Goal: Information Seeking & Learning: Learn about a topic

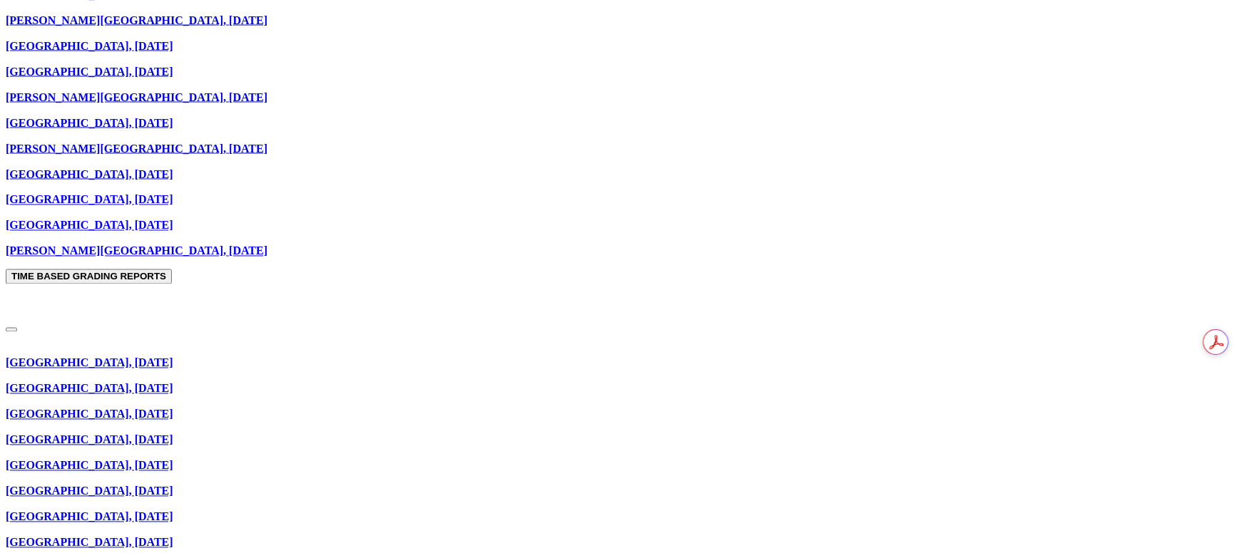
scroll to position [1497, 0]
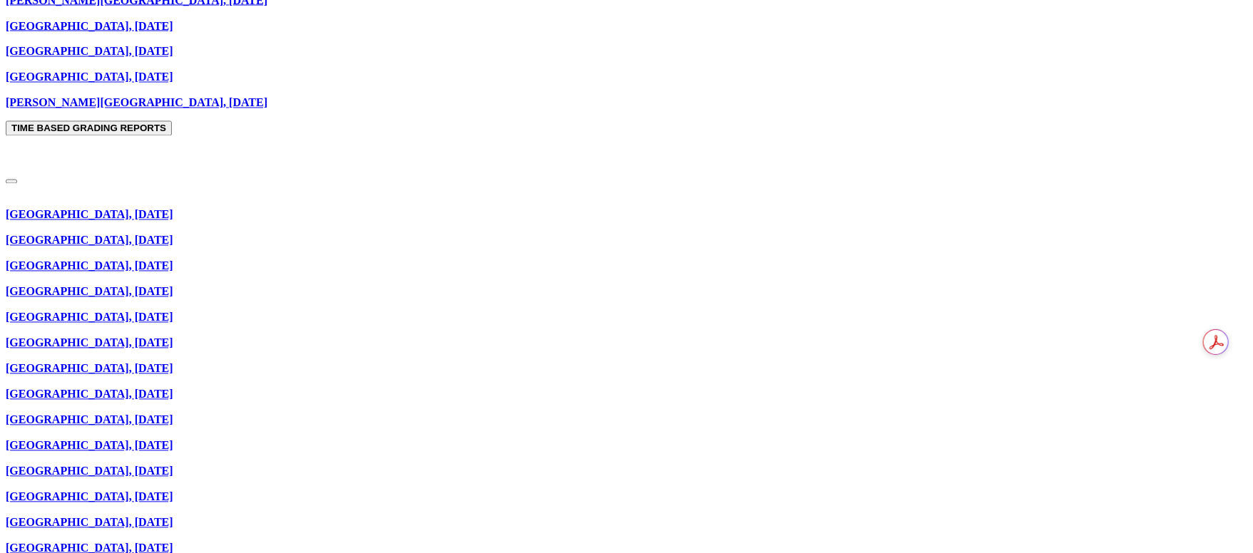
click at [173, 209] on link "[GEOGRAPHIC_DATA], [DATE]" at bounding box center [90, 215] width 168 height 12
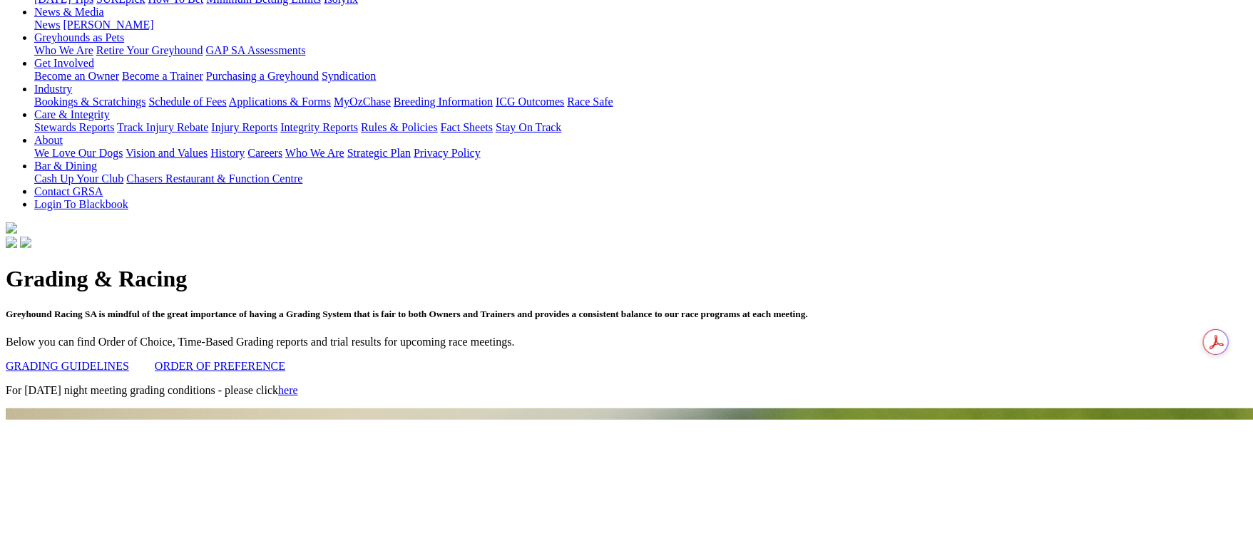
scroll to position [291, 0]
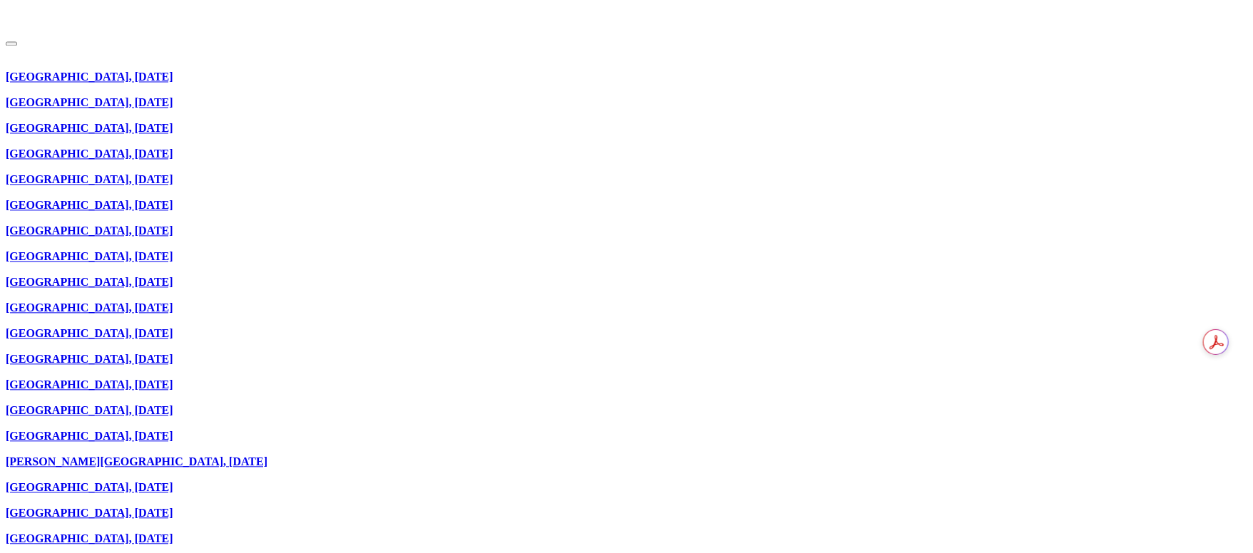
scroll to position [1604, 0]
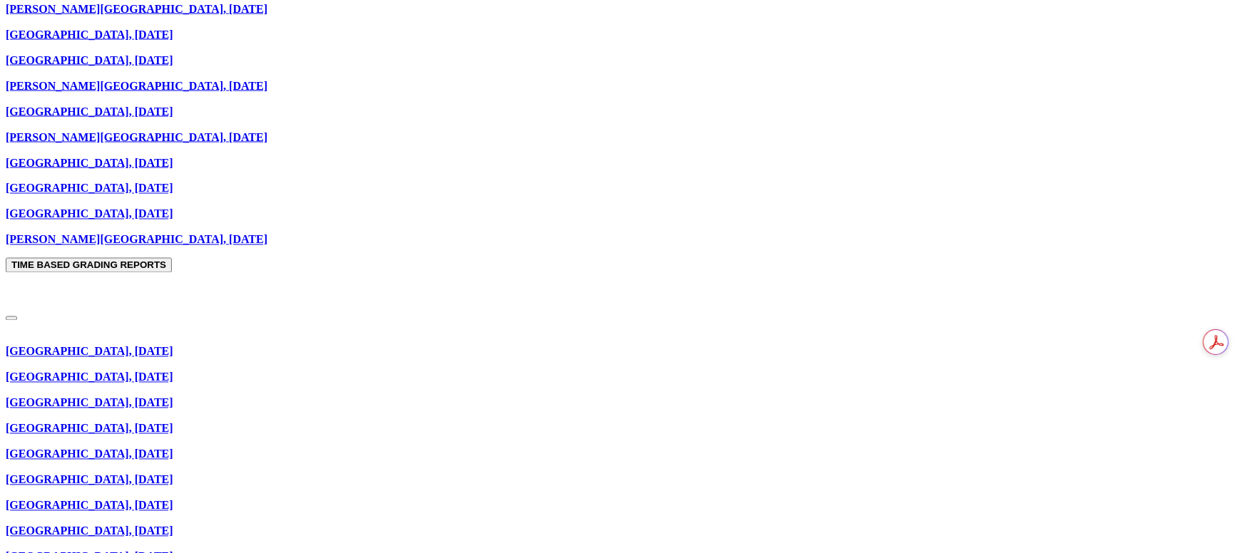
scroll to position [1390, 0]
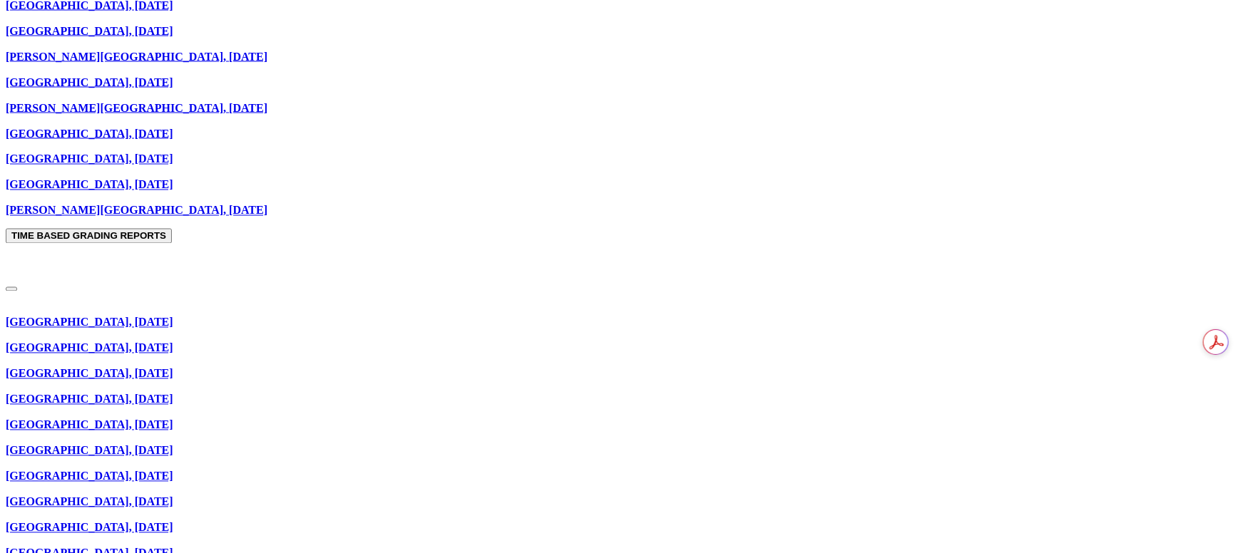
click at [173, 419] on link "[GEOGRAPHIC_DATA], [DATE]" at bounding box center [90, 425] width 168 height 12
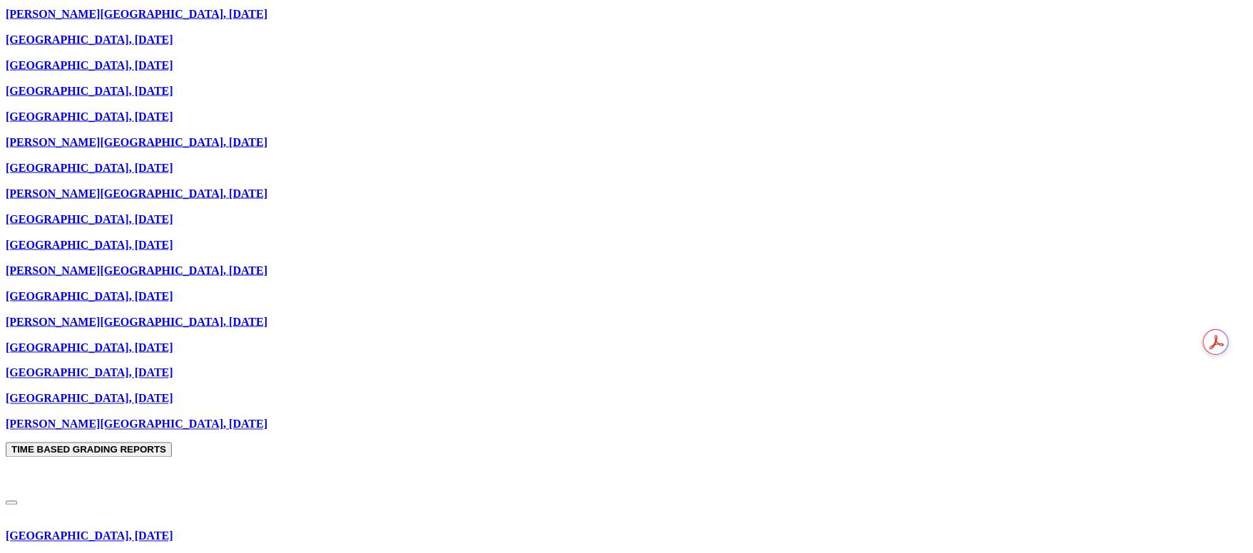
scroll to position [1497, 0]
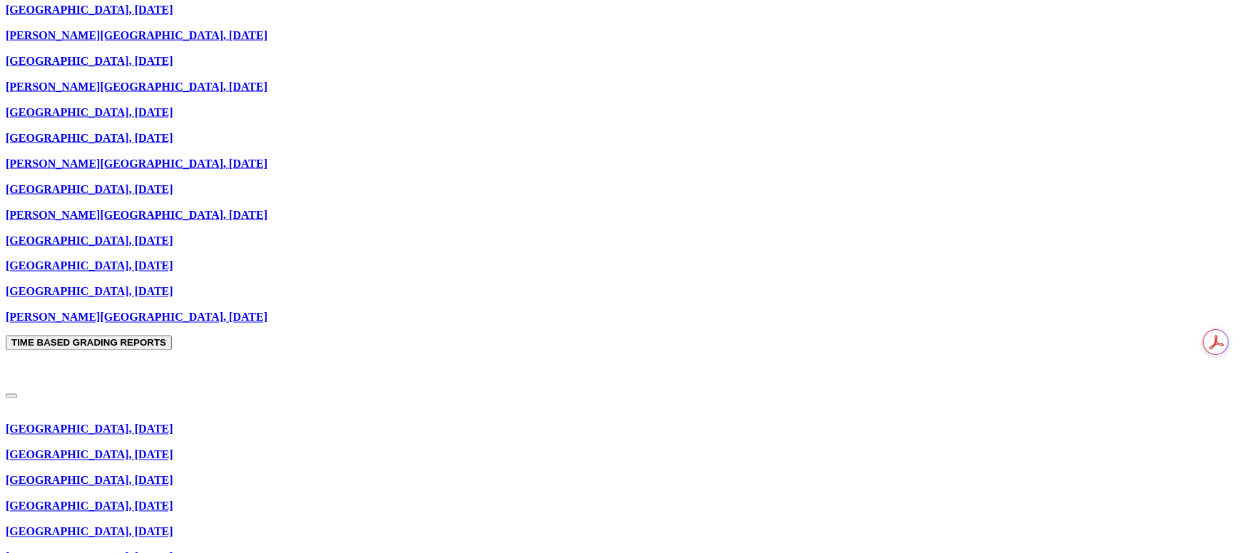
scroll to position [1604, 0]
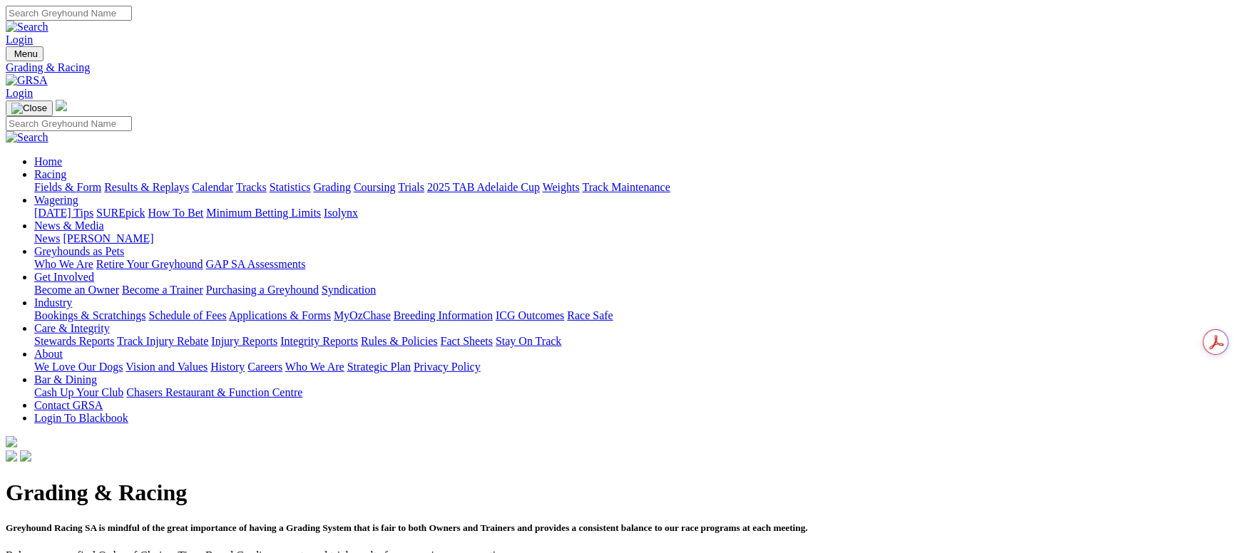
click at [101, 181] on link "Fields & Form" at bounding box center [67, 187] width 67 height 12
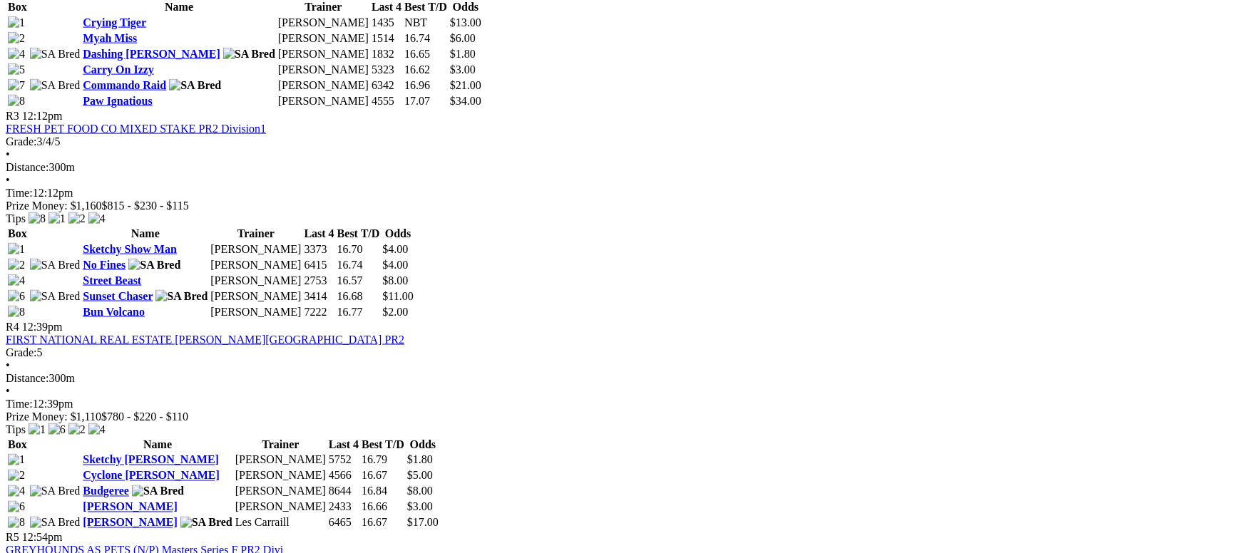
scroll to position [1070, 0]
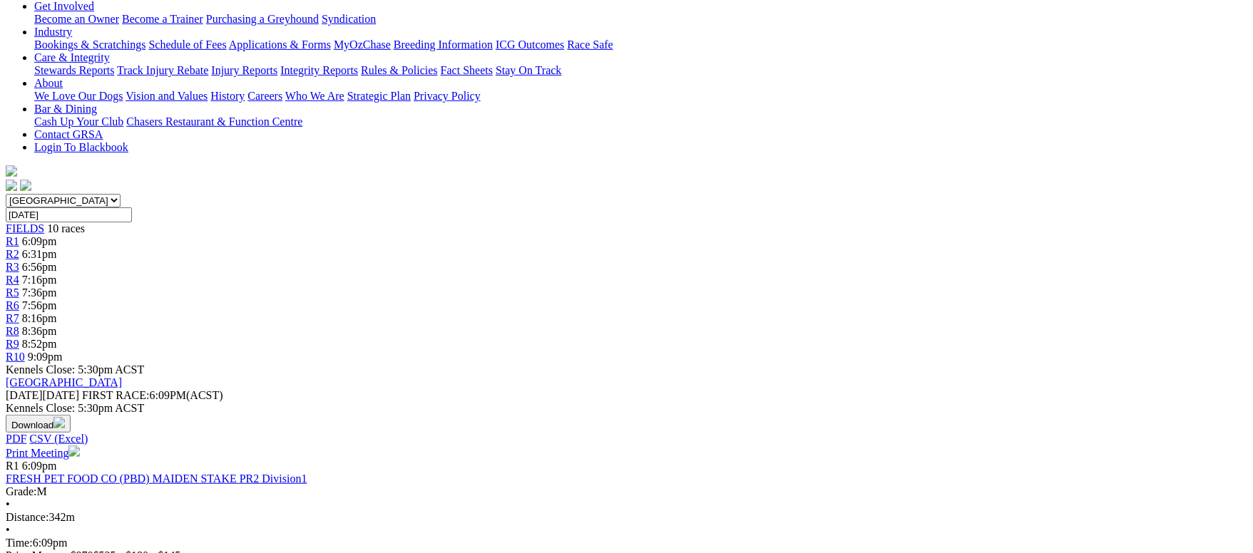
scroll to position [320, 0]
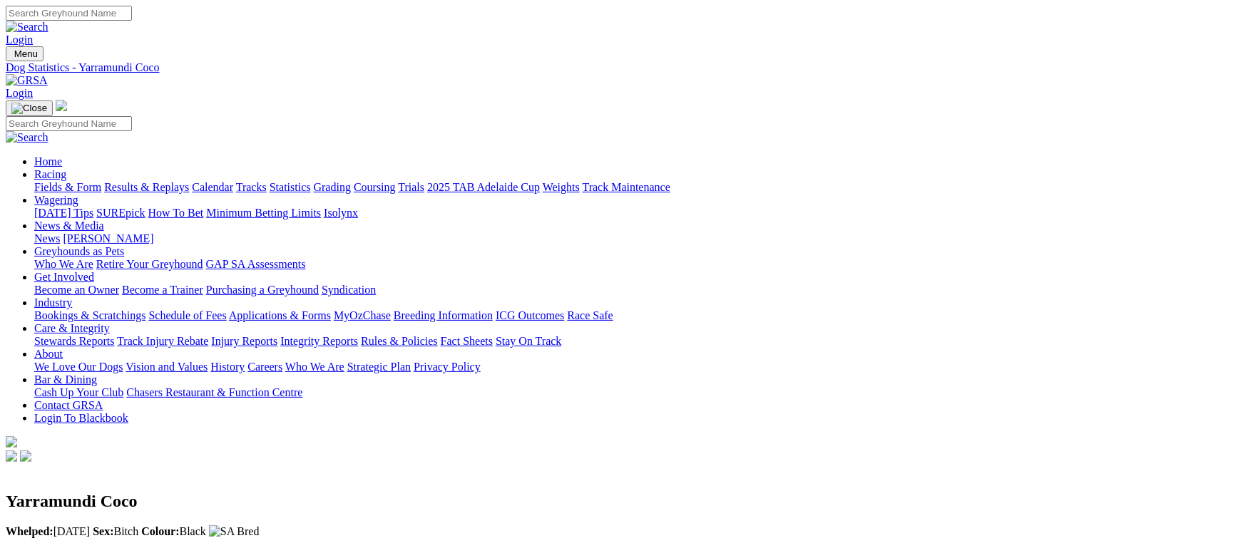
click at [101, 181] on link "Fields & Form" at bounding box center [67, 187] width 67 height 12
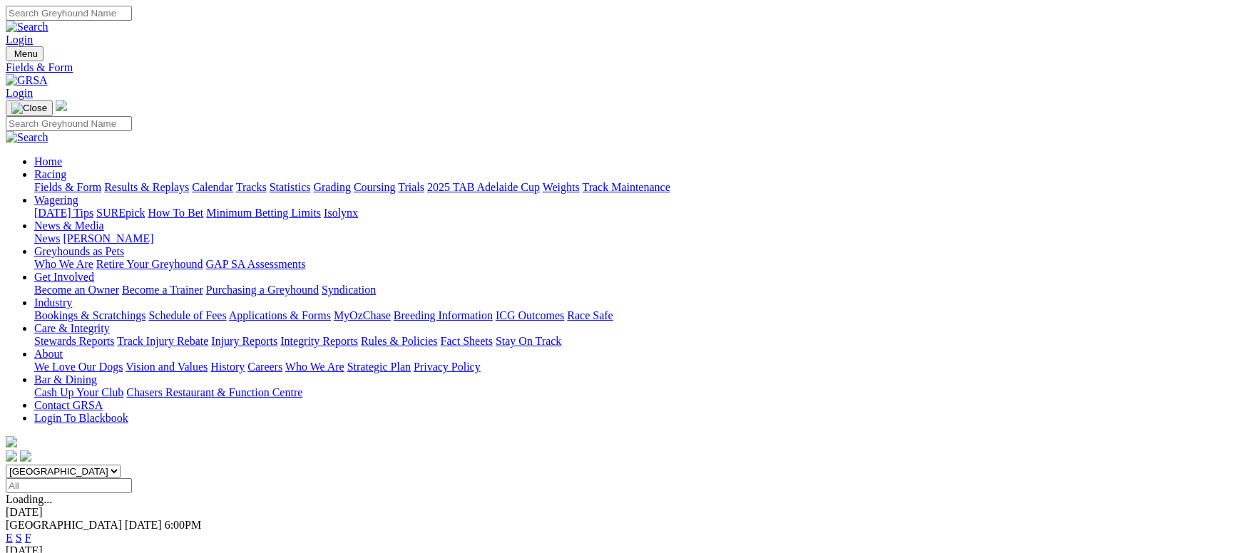
click at [101, 181] on link "Fields & Form" at bounding box center [67, 187] width 67 height 12
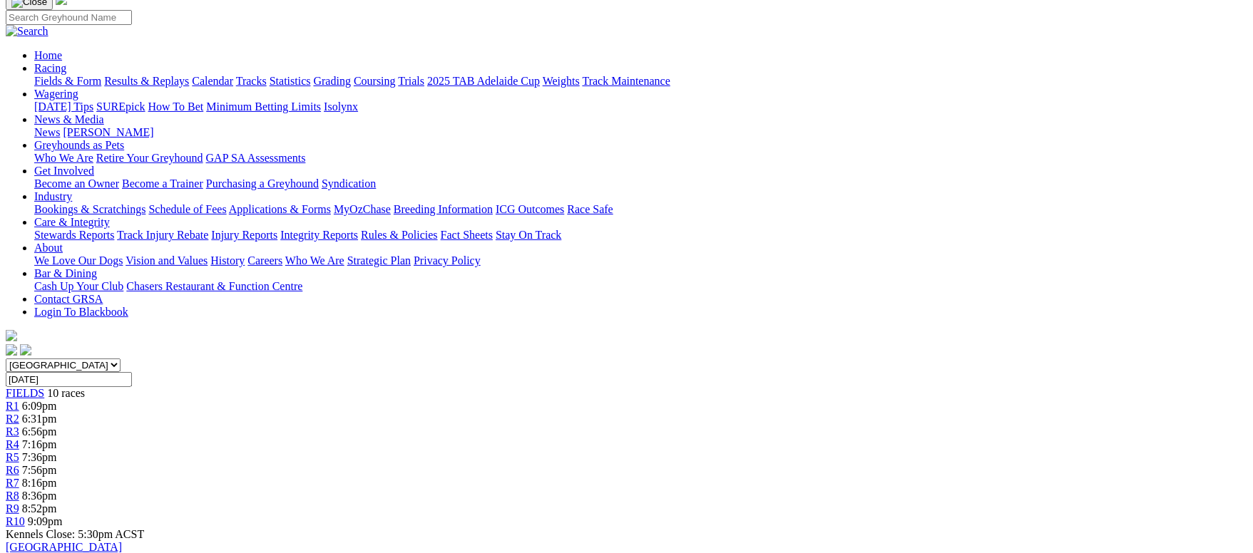
scroll to position [214, 0]
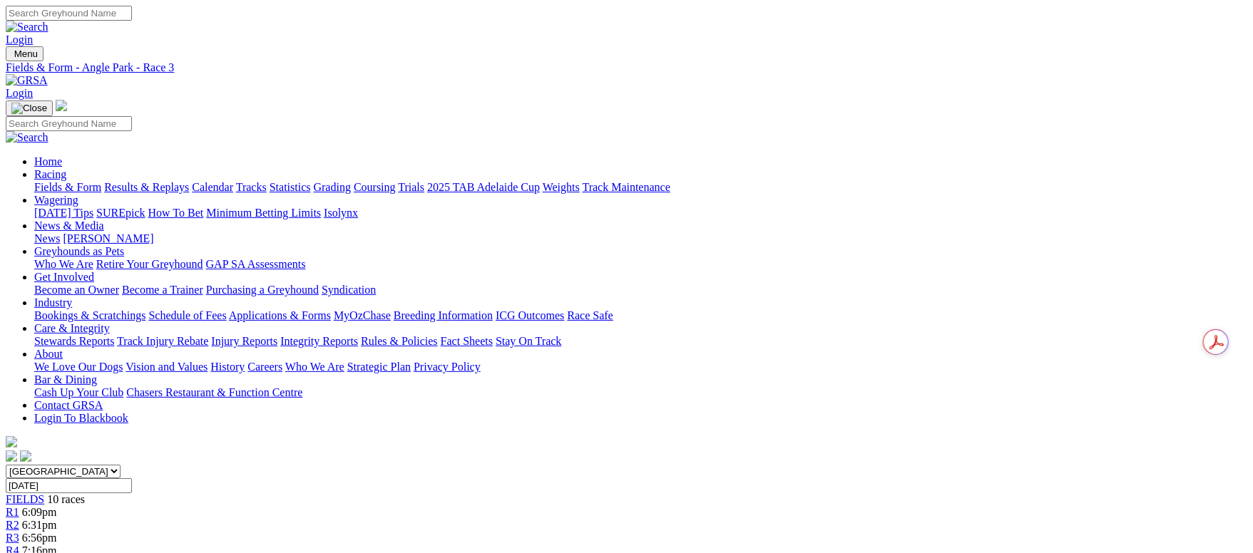
click at [101, 181] on link "Fields & Form" at bounding box center [67, 187] width 67 height 12
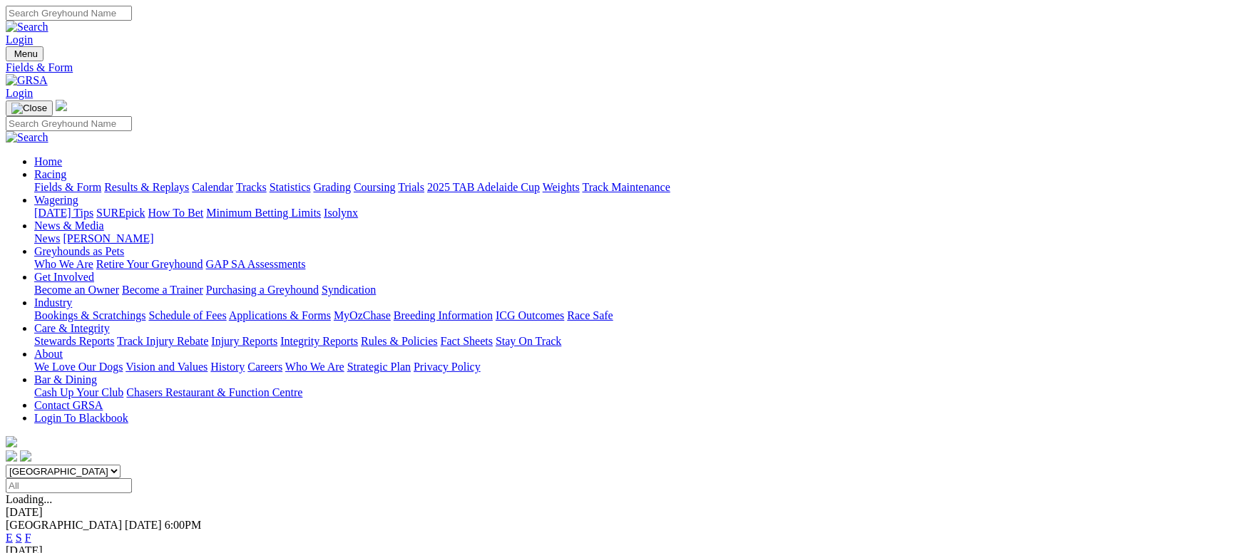
click at [233, 181] on link "Calendar" at bounding box center [212, 187] width 41 height 12
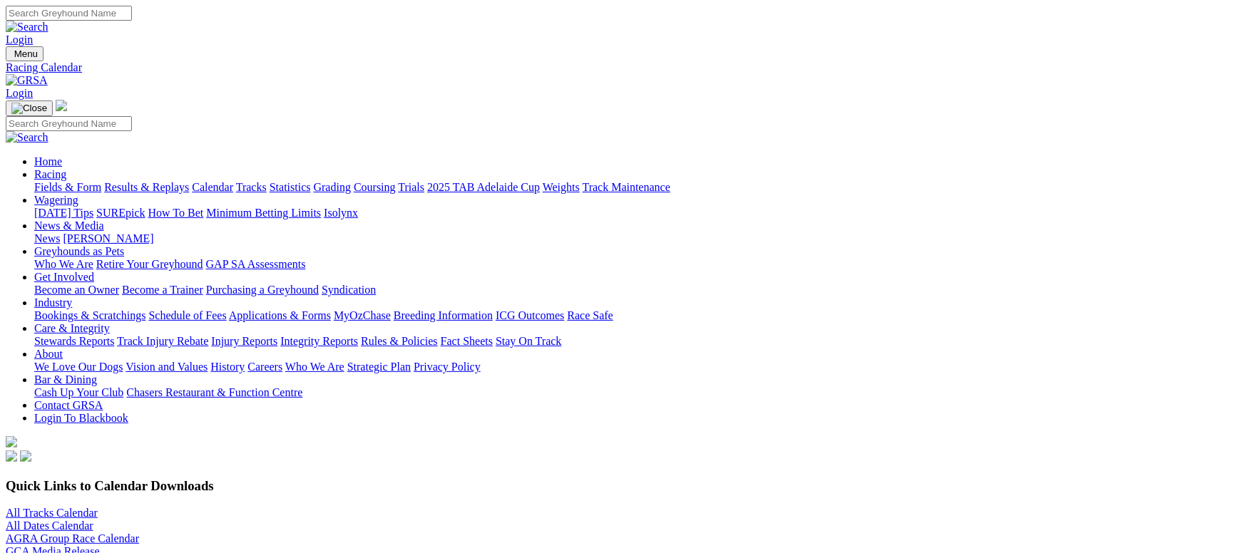
click at [351, 181] on link "Grading" at bounding box center [332, 187] width 37 height 12
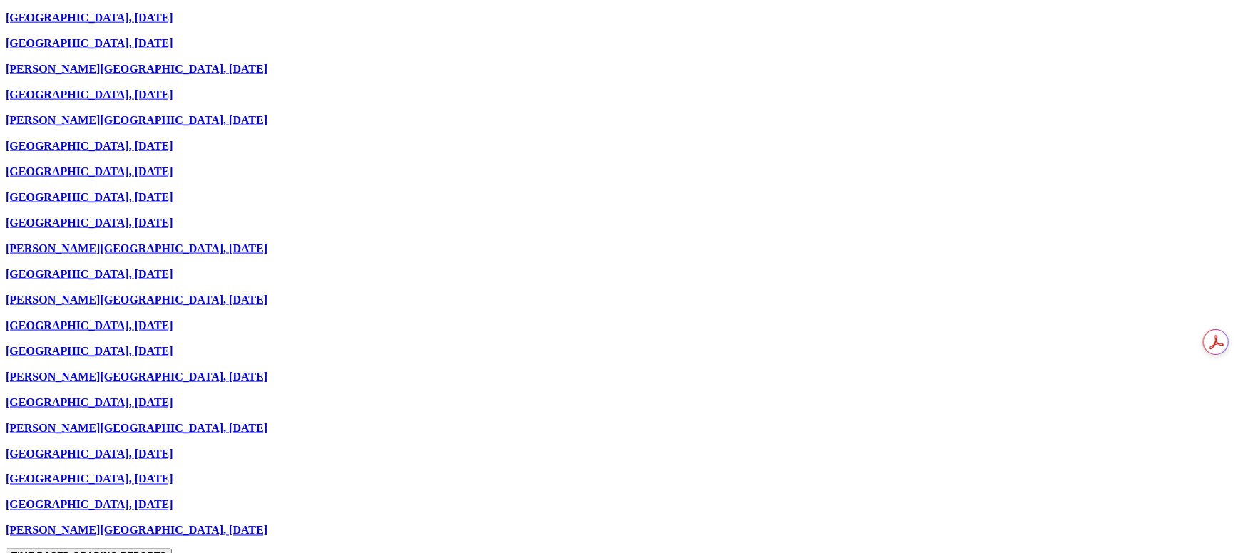
scroll to position [1283, 0]
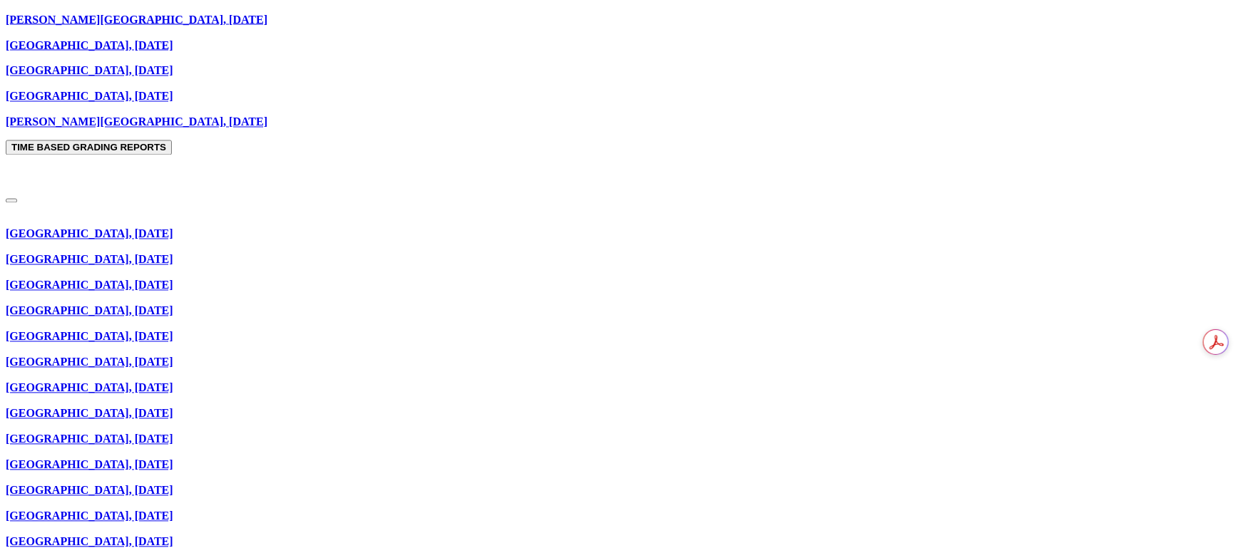
scroll to position [1497, 0]
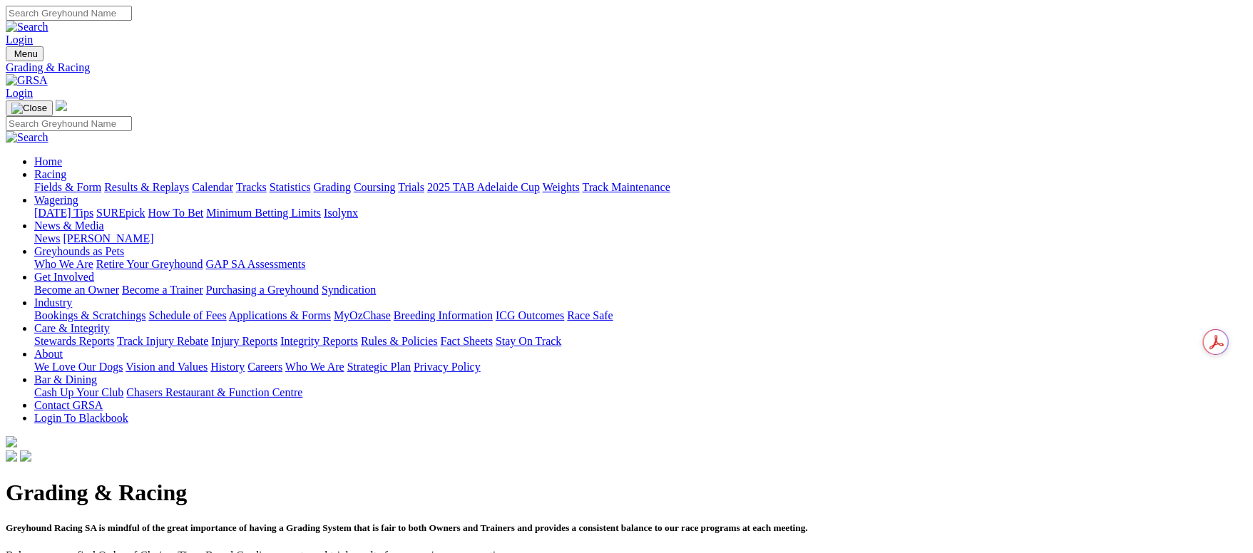
drag, startPoint x: 81, startPoint y: 106, endPoint x: 391, endPoint y: 64, distance: 313.0
click at [83, 181] on link "Fields & Form" at bounding box center [67, 187] width 67 height 12
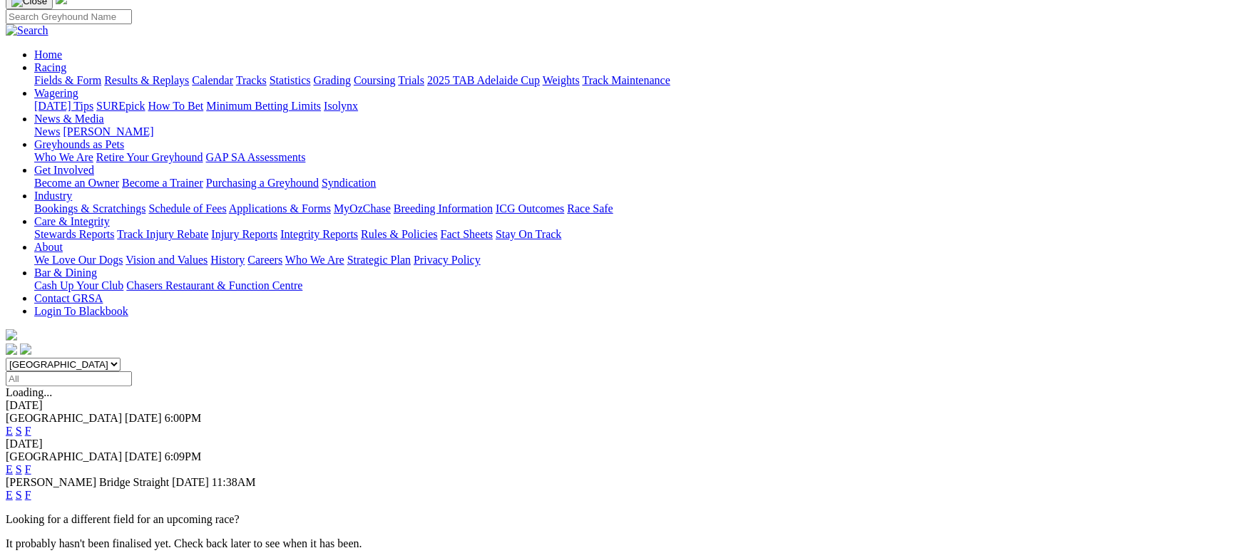
click at [31, 463] on link "F" at bounding box center [28, 469] width 6 height 12
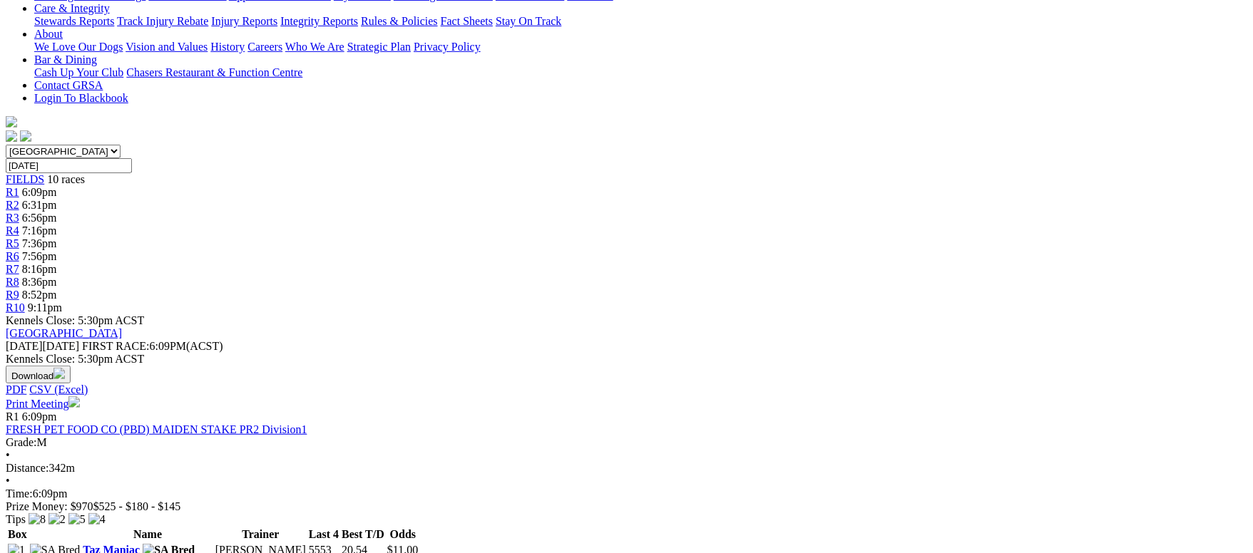
scroll to position [107, 0]
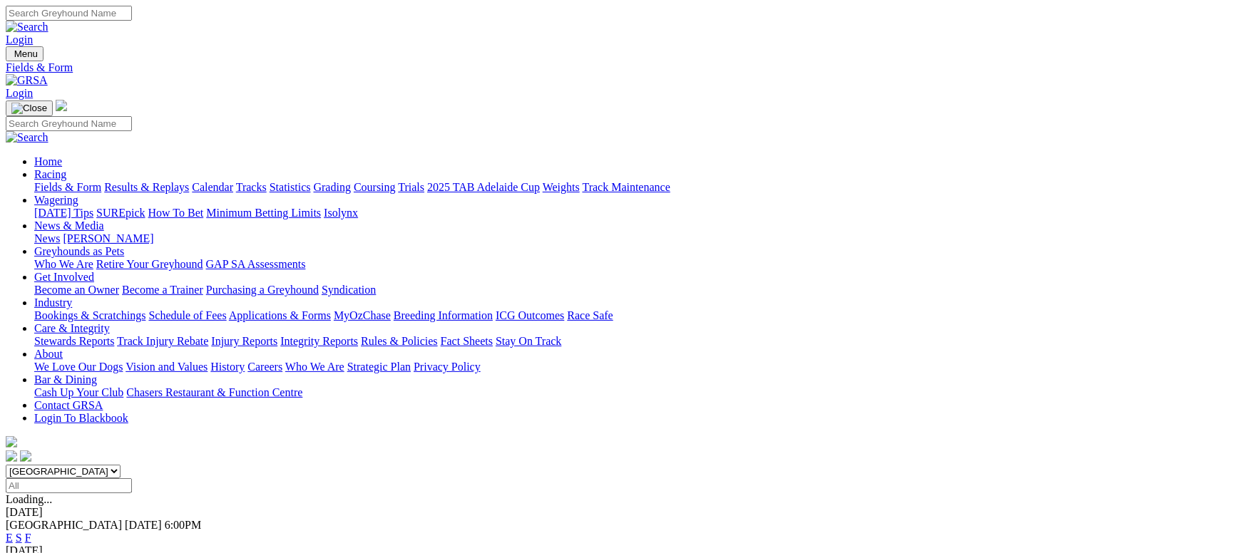
click at [31, 532] on link "F" at bounding box center [28, 538] width 6 height 12
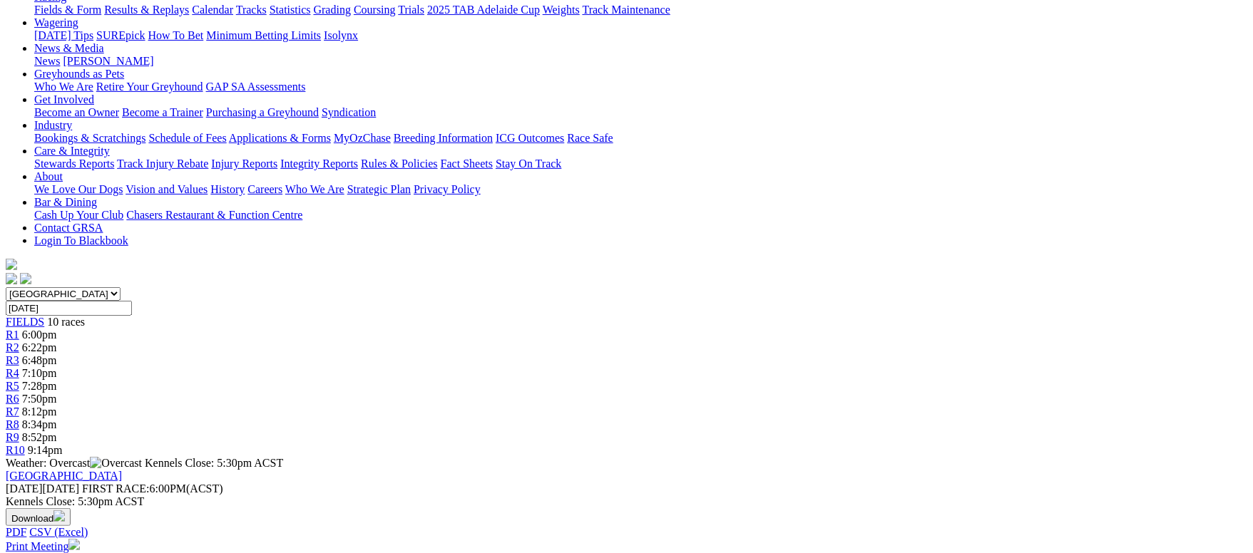
scroll to position [320, 0]
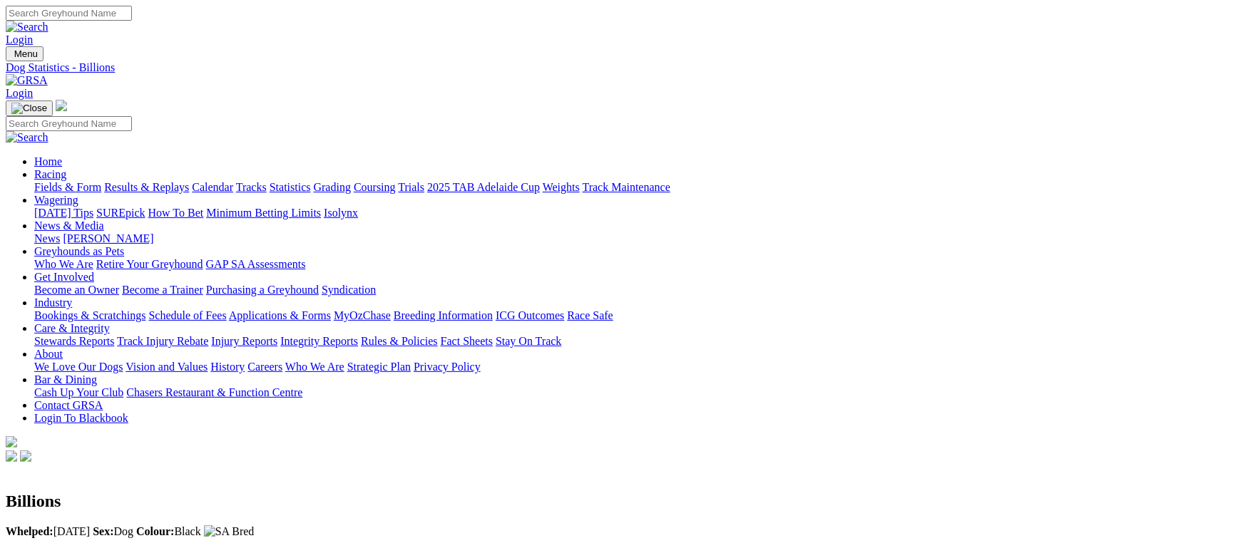
click at [96, 181] on link "Fields & Form" at bounding box center [67, 187] width 67 height 12
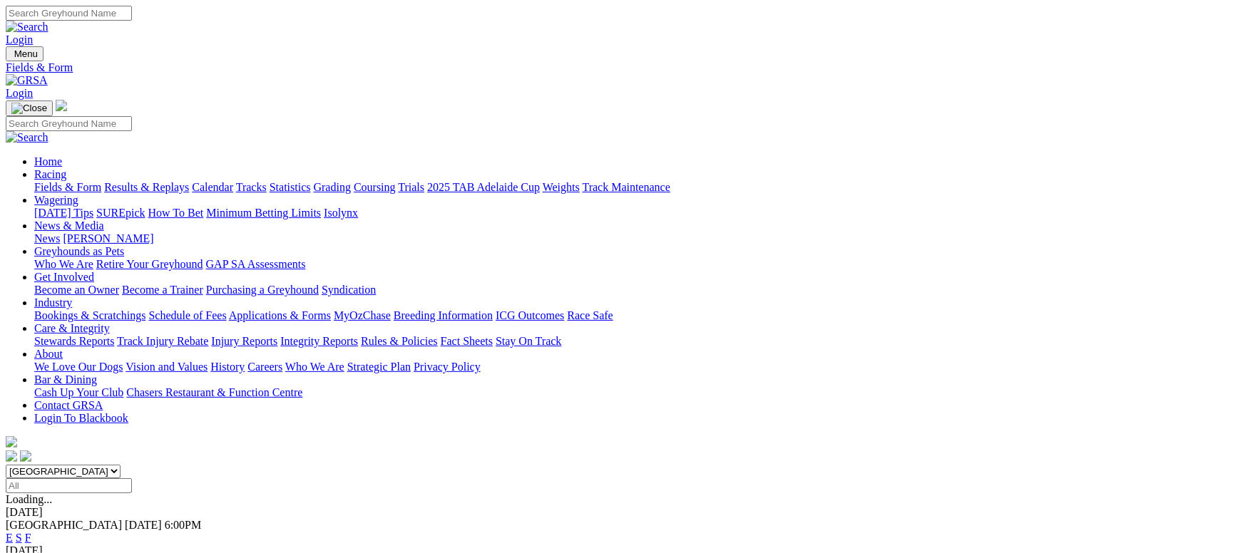
click at [233, 181] on link "Calendar" at bounding box center [212, 187] width 41 height 12
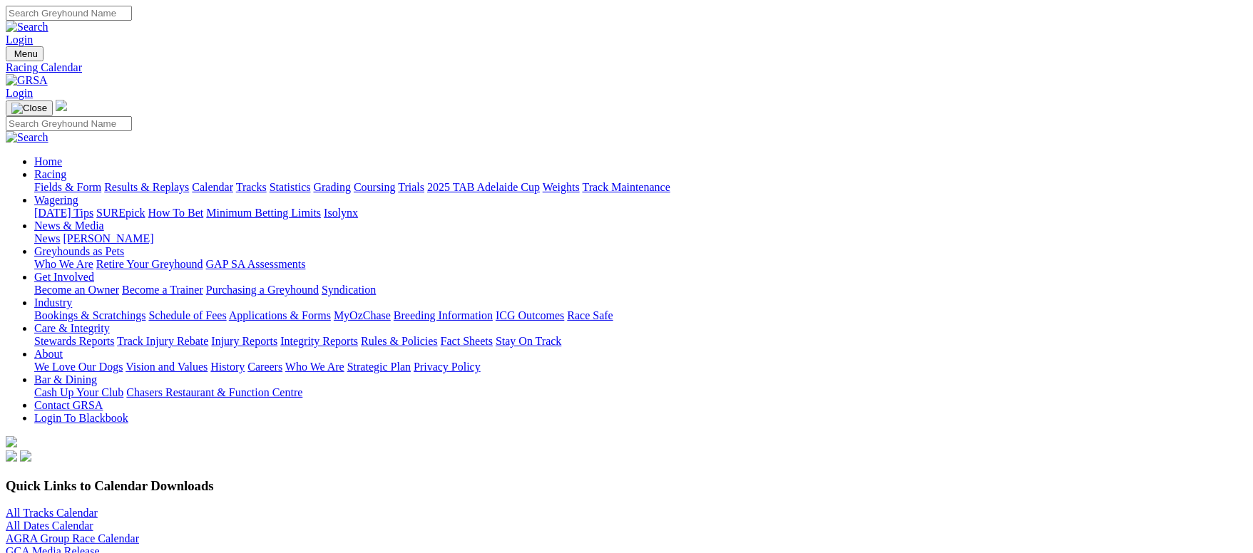
click at [351, 181] on link "Grading" at bounding box center [332, 187] width 37 height 12
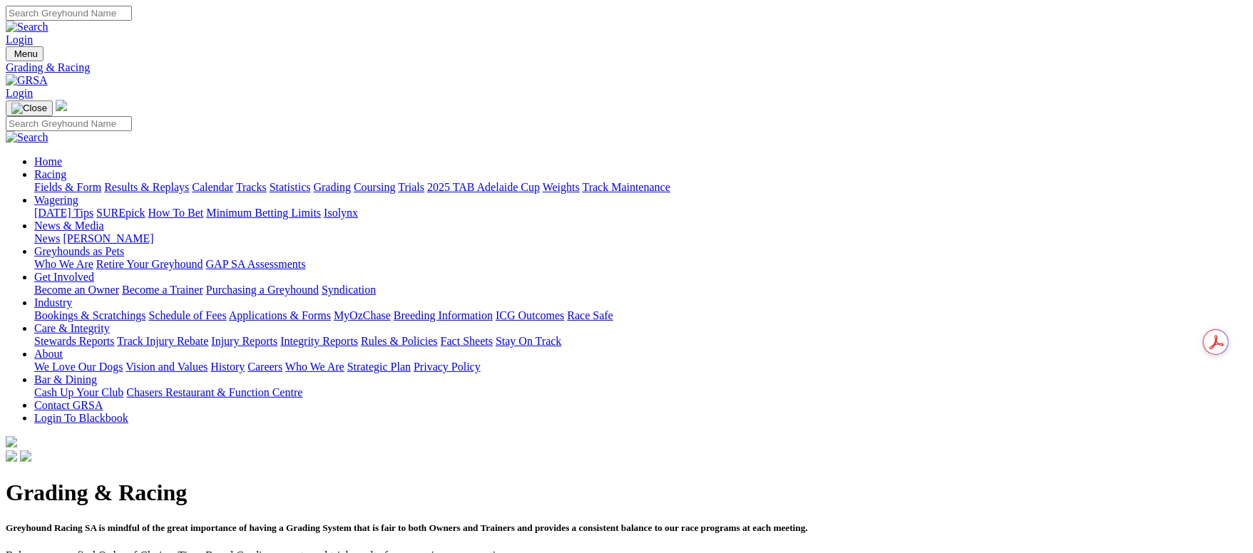
click at [153, 232] on link "[PERSON_NAME]" at bounding box center [108, 238] width 91 height 12
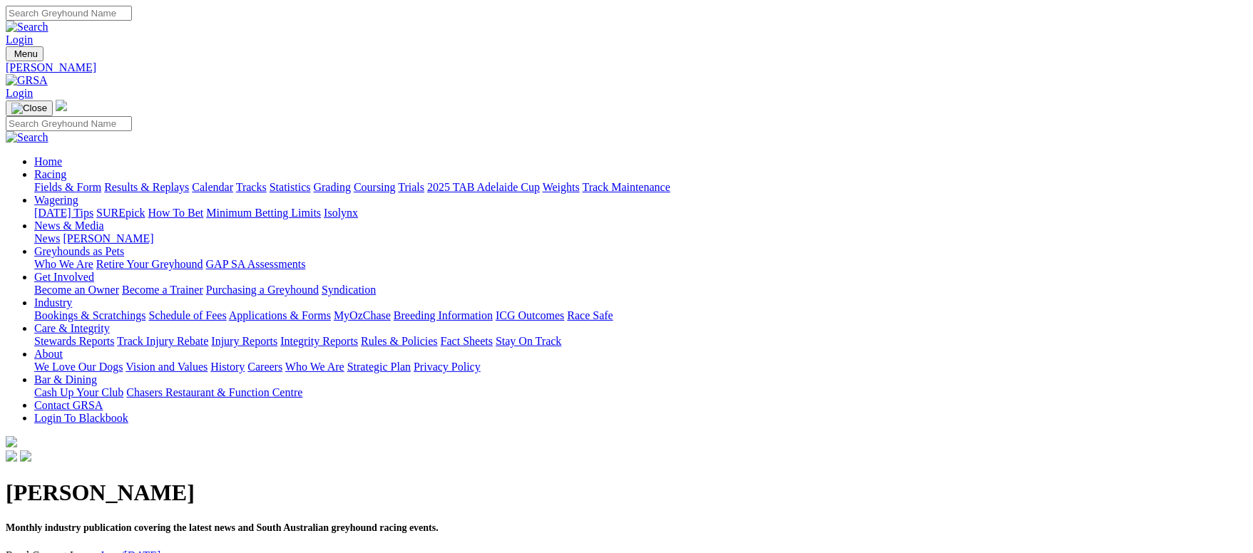
click at [66, 168] on link "Racing" at bounding box center [50, 174] width 32 height 12
